Goal: Information Seeking & Learning: Learn about a topic

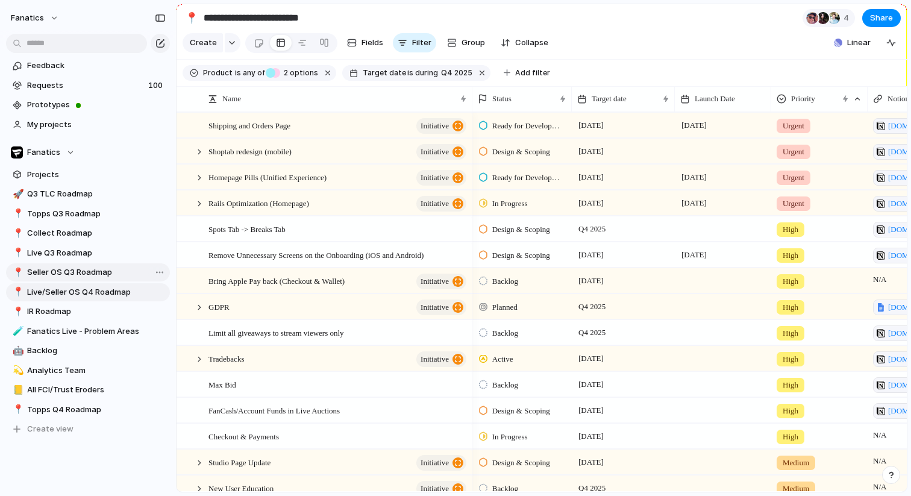
click at [64, 272] on span "Seller OS Q3 Roadmap" at bounding box center [96, 272] width 139 height 12
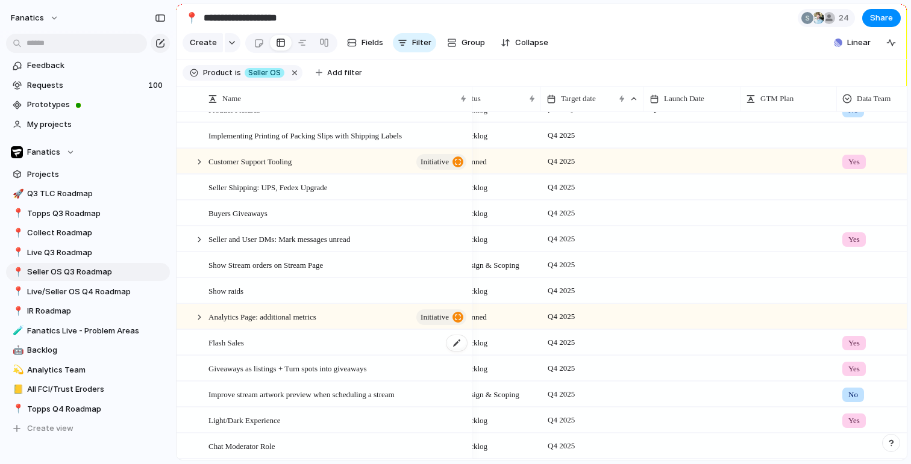
scroll to position [561, 0]
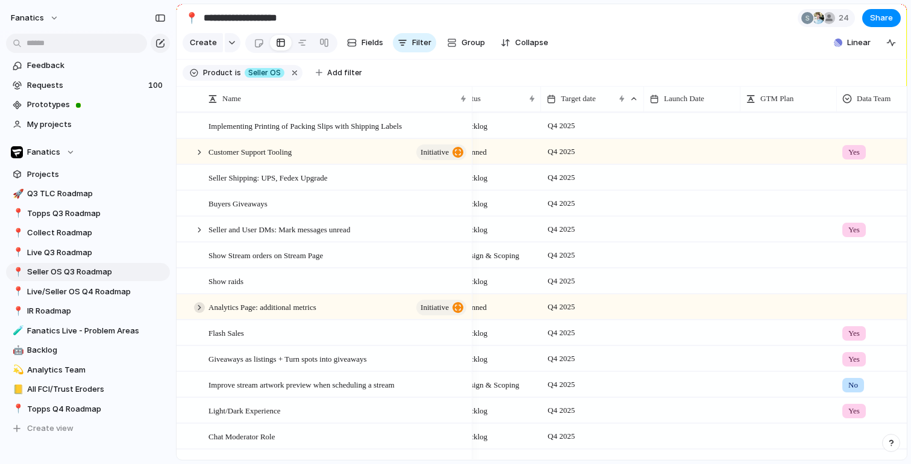
click at [197, 308] on div at bounding box center [199, 307] width 11 height 11
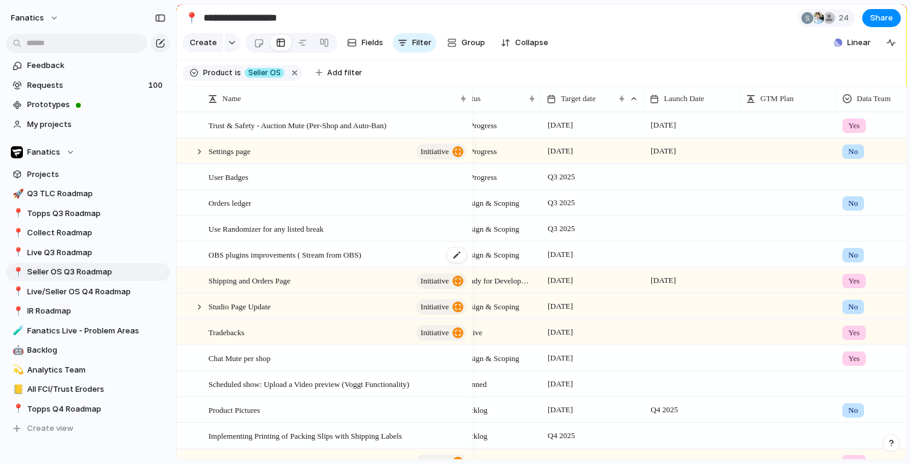
scroll to position [199, 0]
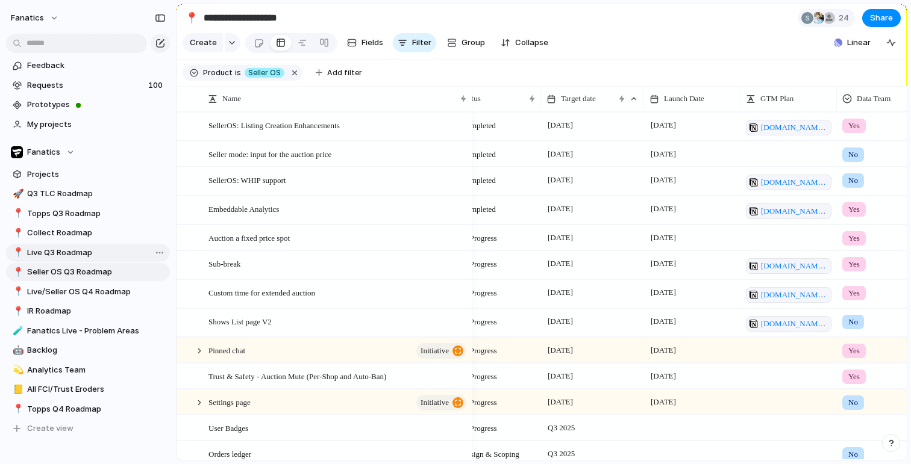
click at [91, 256] on span "Live Q3 Roadmap" at bounding box center [96, 253] width 139 height 12
click at [63, 257] on span "Live Q3 Roadmap" at bounding box center [96, 253] width 139 height 12
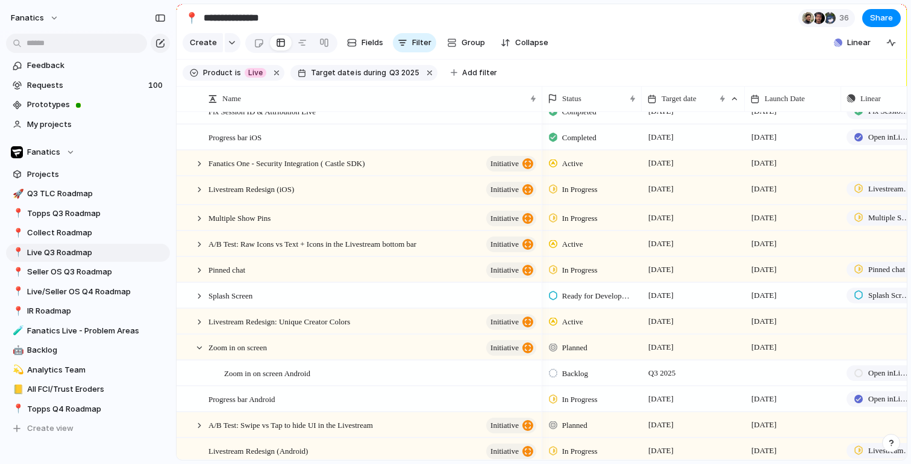
scroll to position [22, 0]
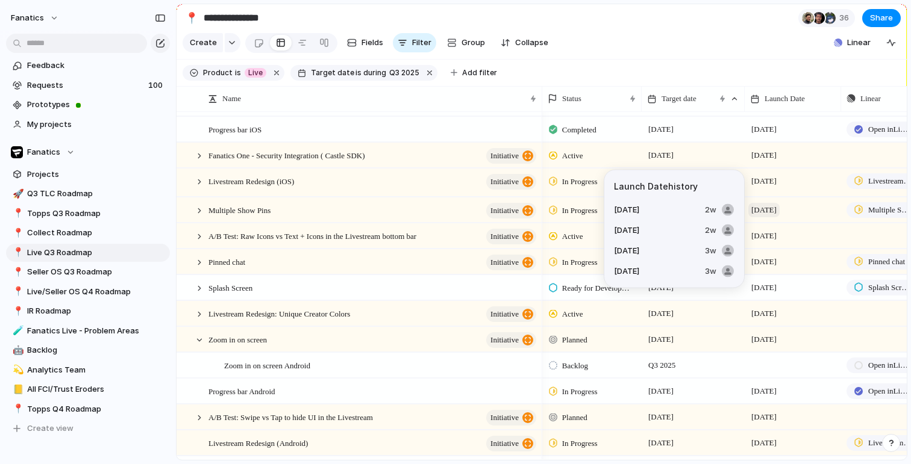
click at [779, 211] on span "[DATE]" at bounding box center [763, 210] width 31 height 14
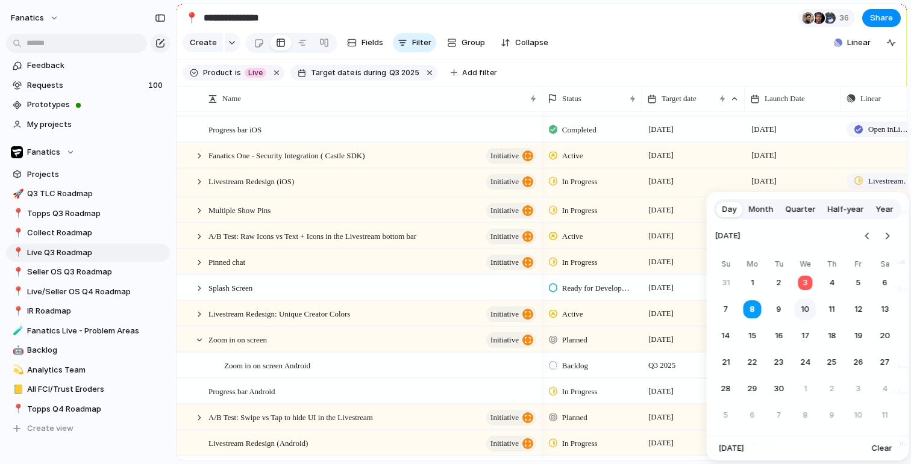
click at [800, 316] on button "10" at bounding box center [805, 310] width 22 height 22
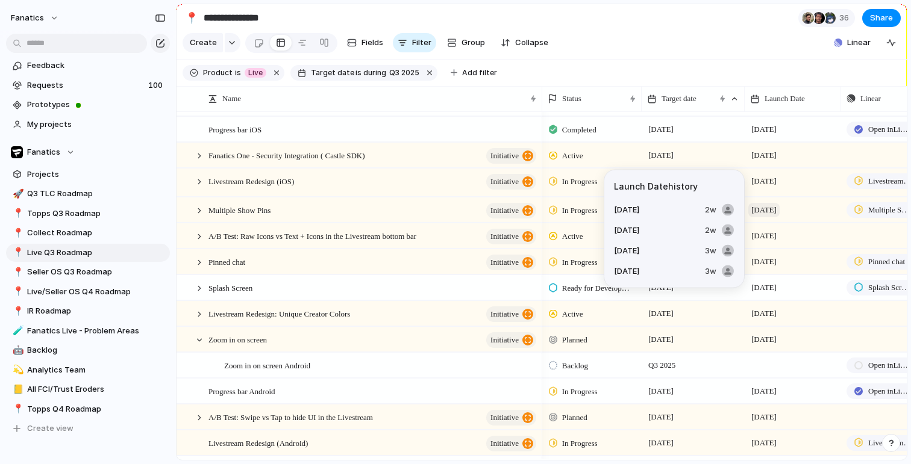
click at [776, 210] on span "[DATE]" at bounding box center [763, 210] width 31 height 14
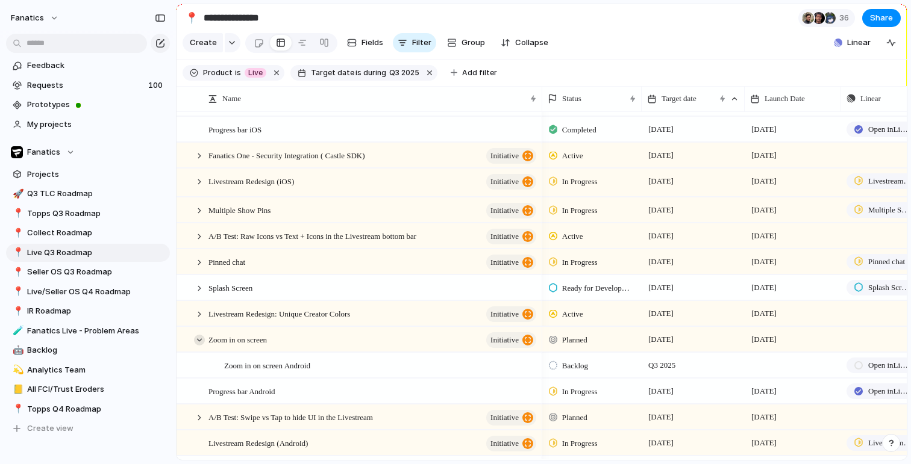
click at [196, 341] on div at bounding box center [199, 340] width 11 height 11
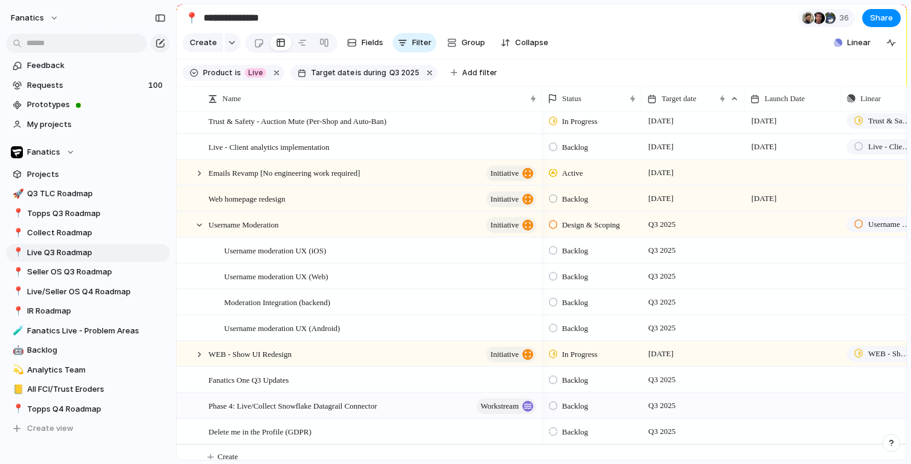
scroll to position [355, 0]
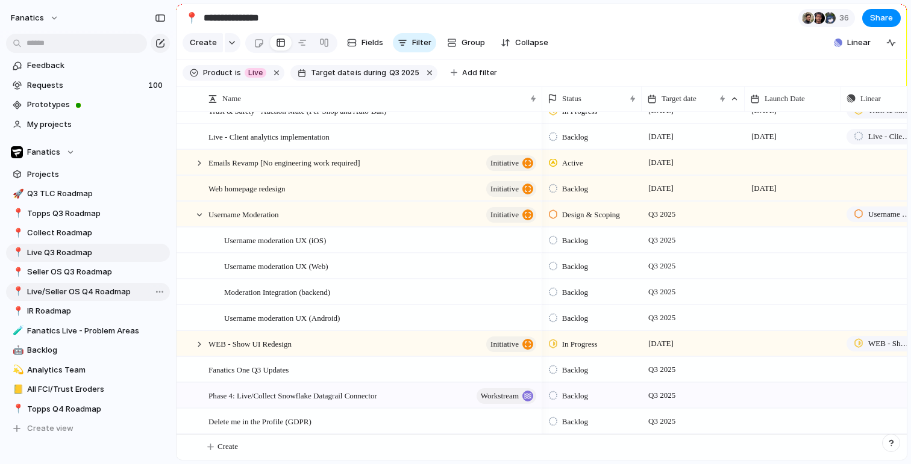
click at [66, 294] on span "Live/Seller OS Q4 Roadmap" at bounding box center [96, 292] width 139 height 12
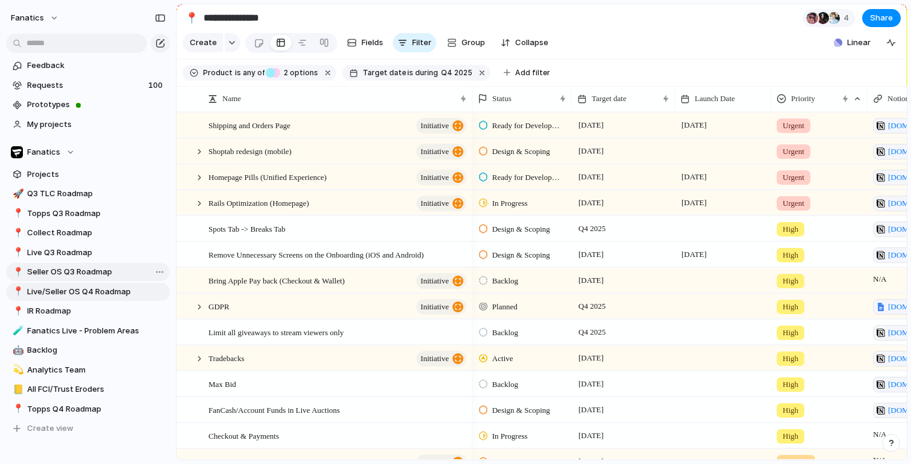
type input "**********"
click at [261, 203] on span "Rails Optimization (Homepage)" at bounding box center [258, 203] width 101 height 14
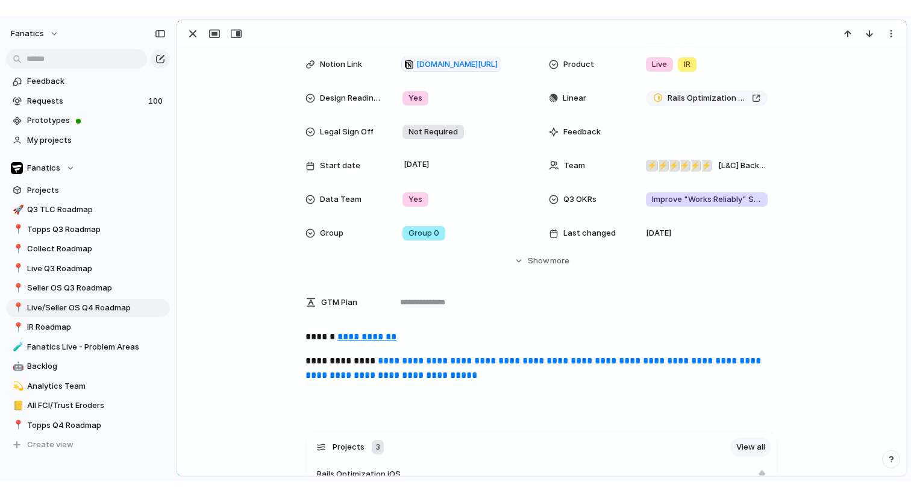
scroll to position [180, 0]
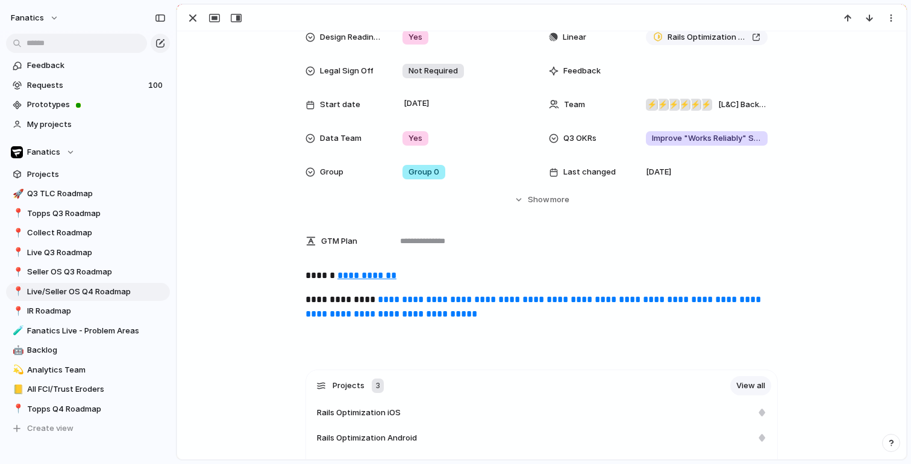
click at [372, 274] on u "**********" at bounding box center [366, 275] width 59 height 9
click at [193, 14] on div "button" at bounding box center [193, 18] width 14 height 14
